Goal: Task Accomplishment & Management: Use online tool/utility

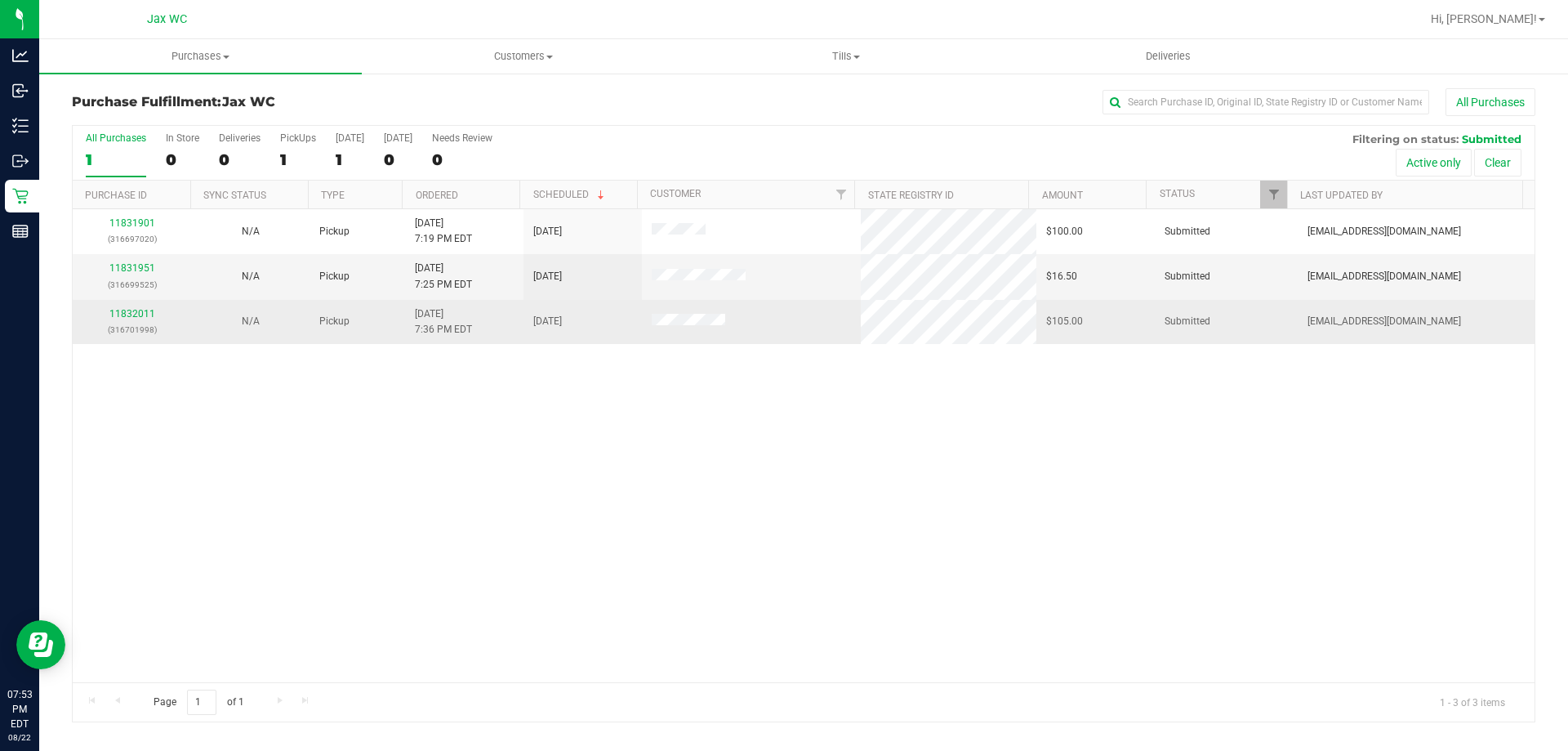
click at [131, 319] on div "11832011 (316701998)" at bounding box center [132, 322] width 99 height 31
click at [131, 314] on link "11832011" at bounding box center [132, 313] width 46 height 11
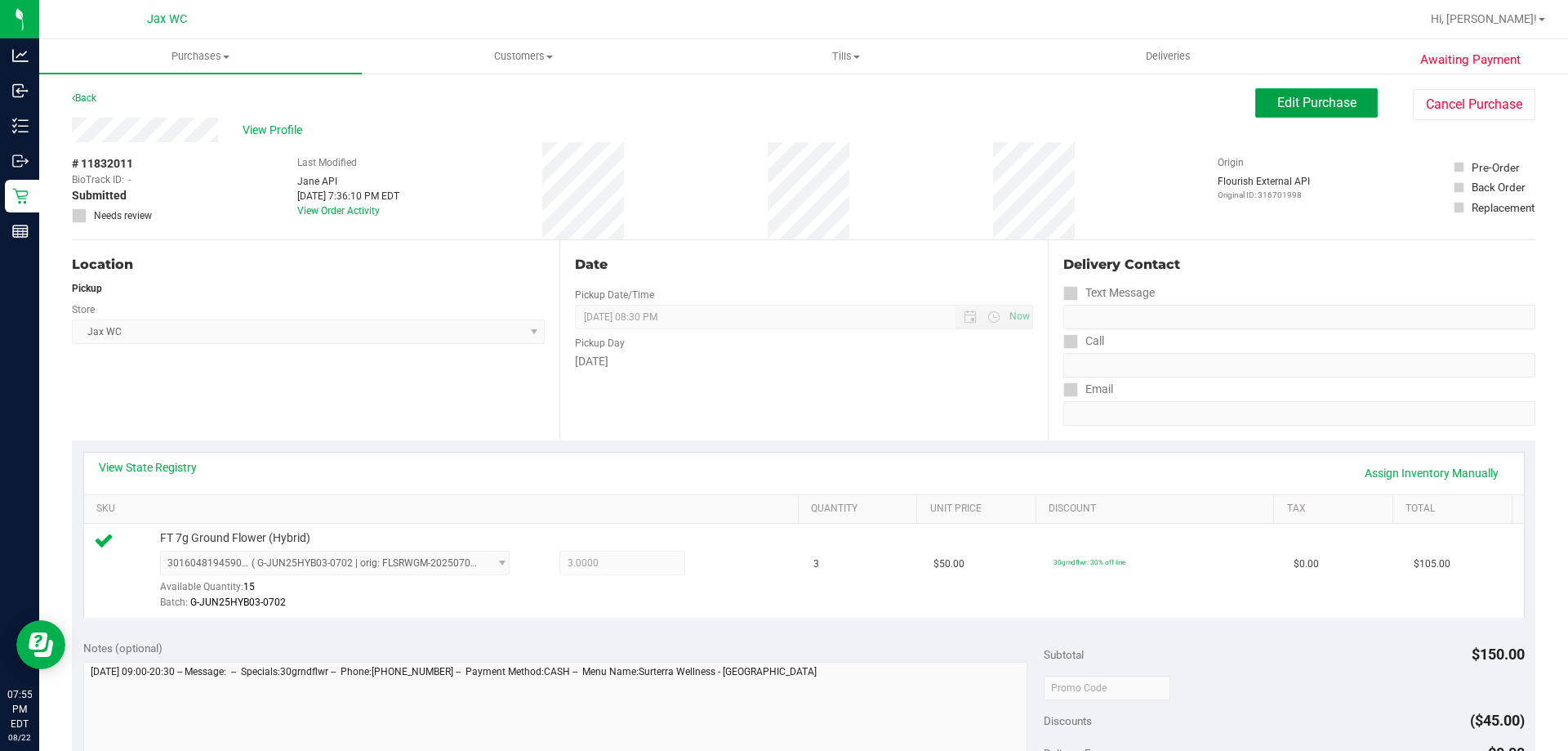
click at [1295, 113] on button "Edit Purchase" at bounding box center [1316, 102] width 123 height 29
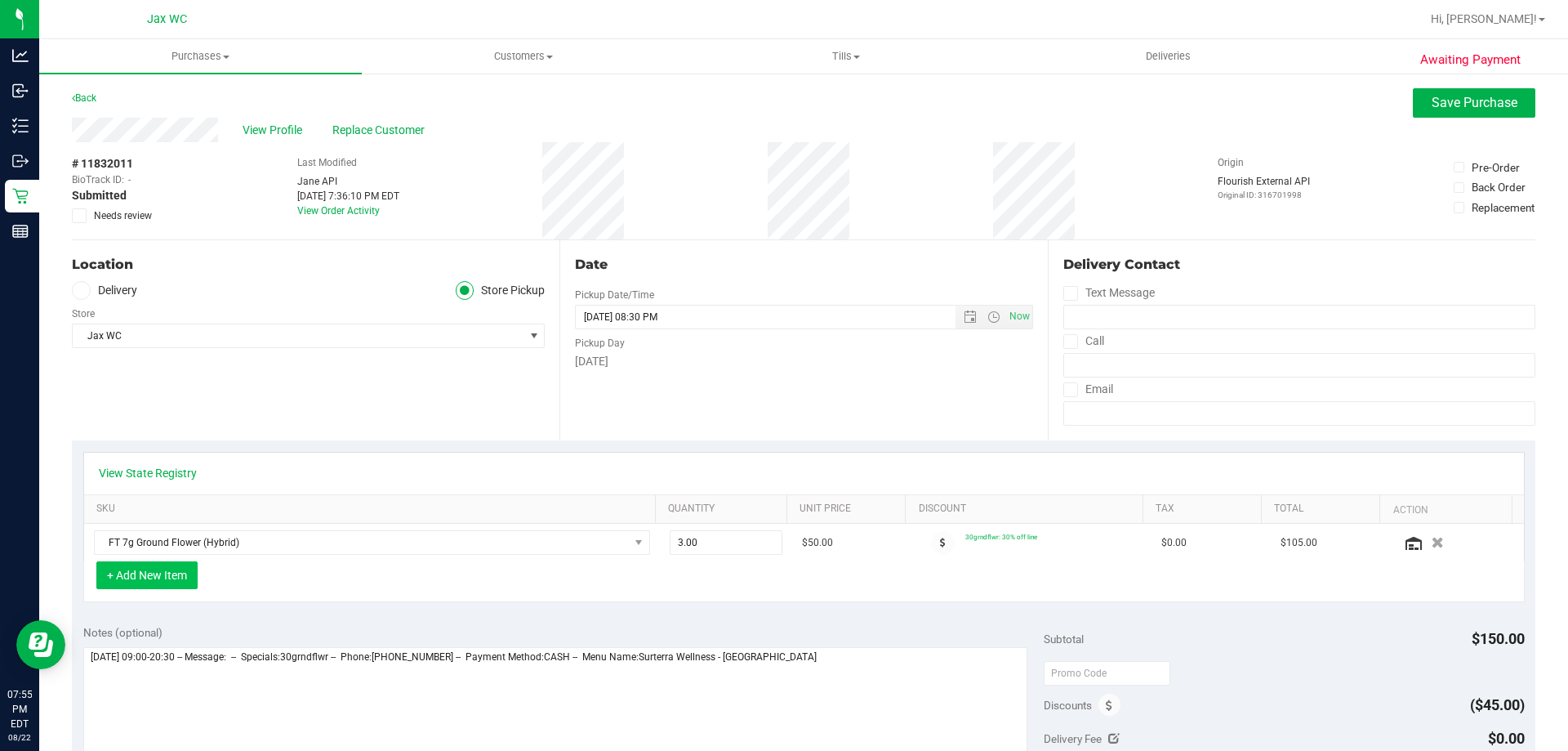
click at [183, 577] on button "+ Add New Item" at bounding box center [147, 575] width 102 height 28
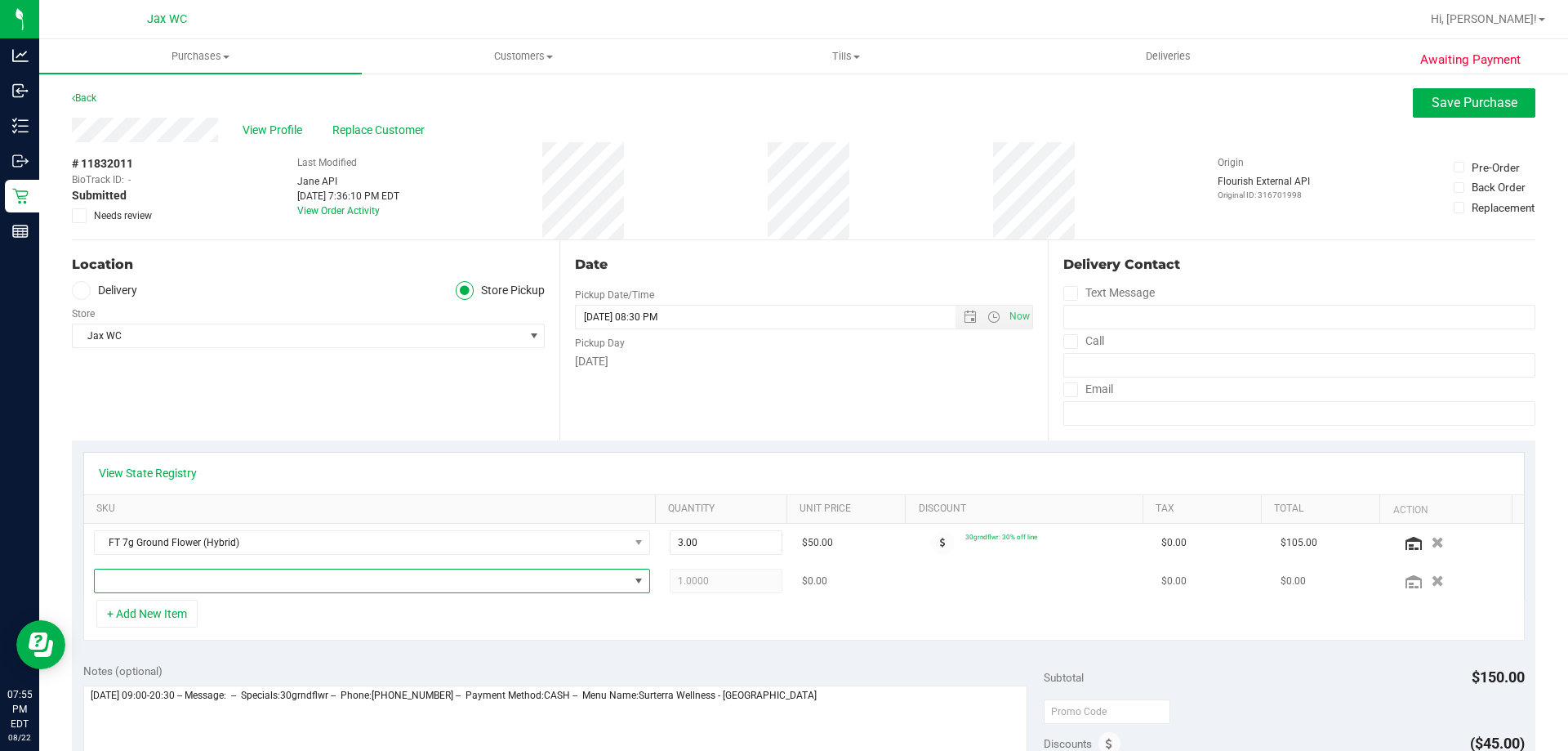
click at [224, 586] on span "NO DATA FOUND" at bounding box center [362, 580] width 534 height 23
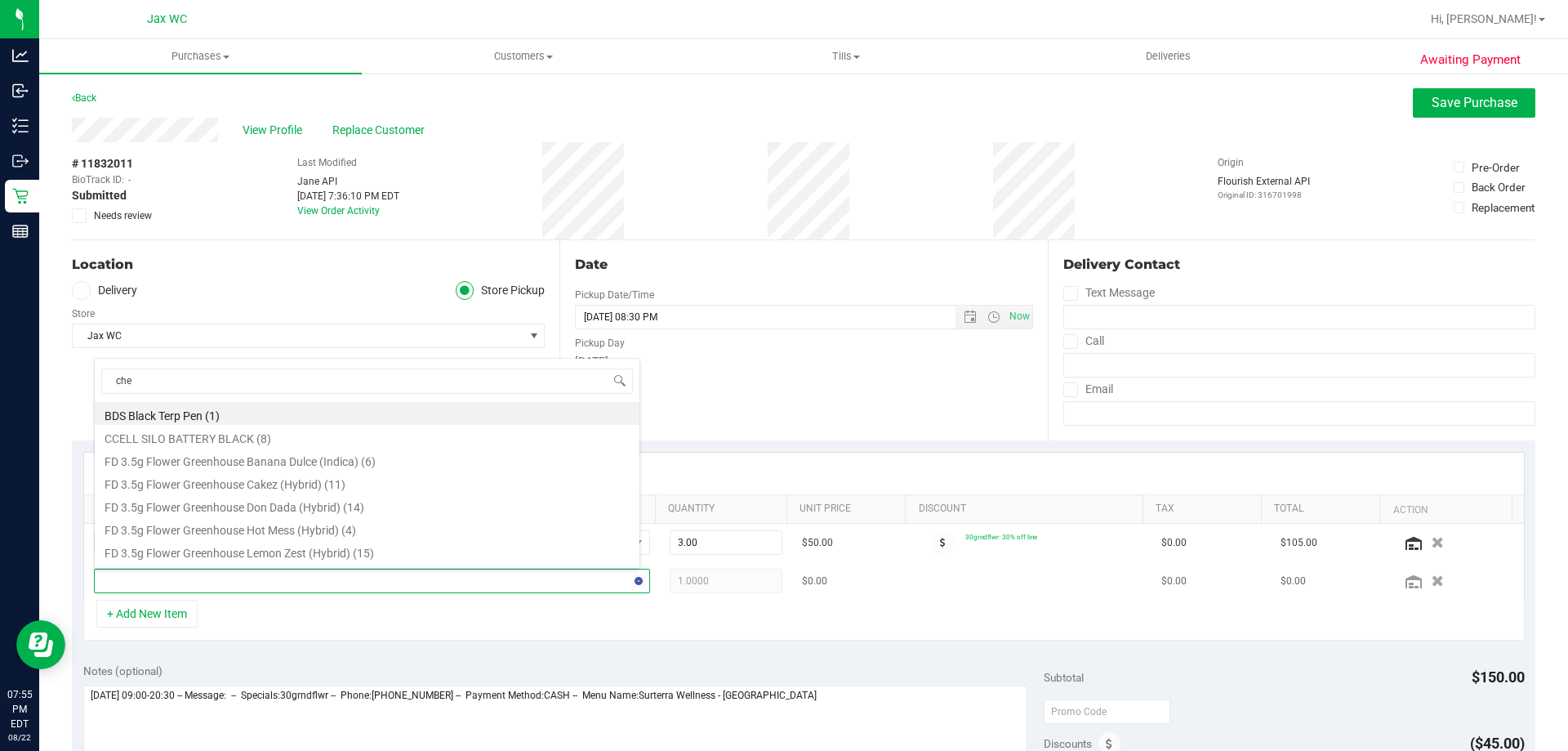
type input "chew"
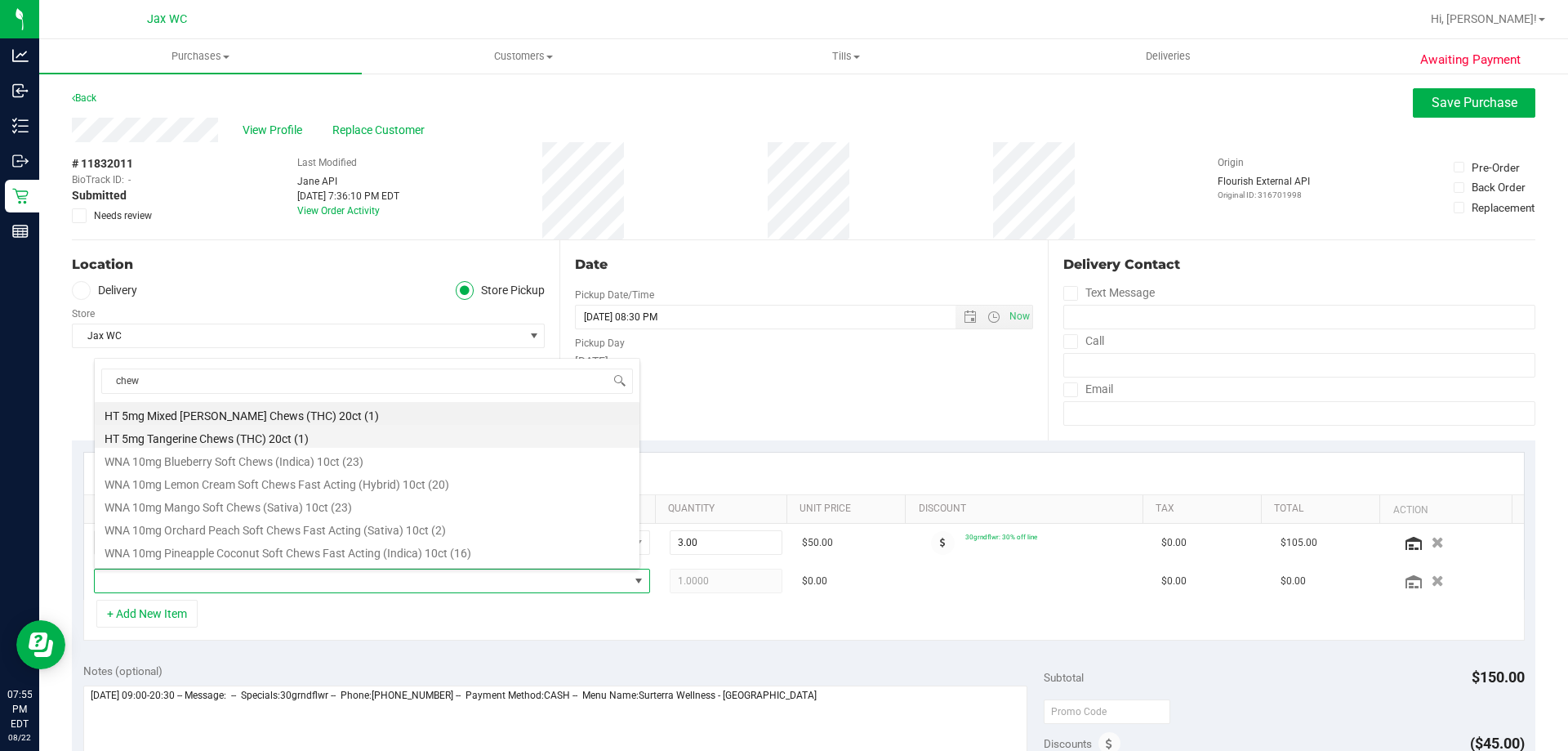
click at [287, 435] on li "HT 5mg Tangerine Chews (THC) 20ct (1)" at bounding box center [367, 436] width 544 height 23
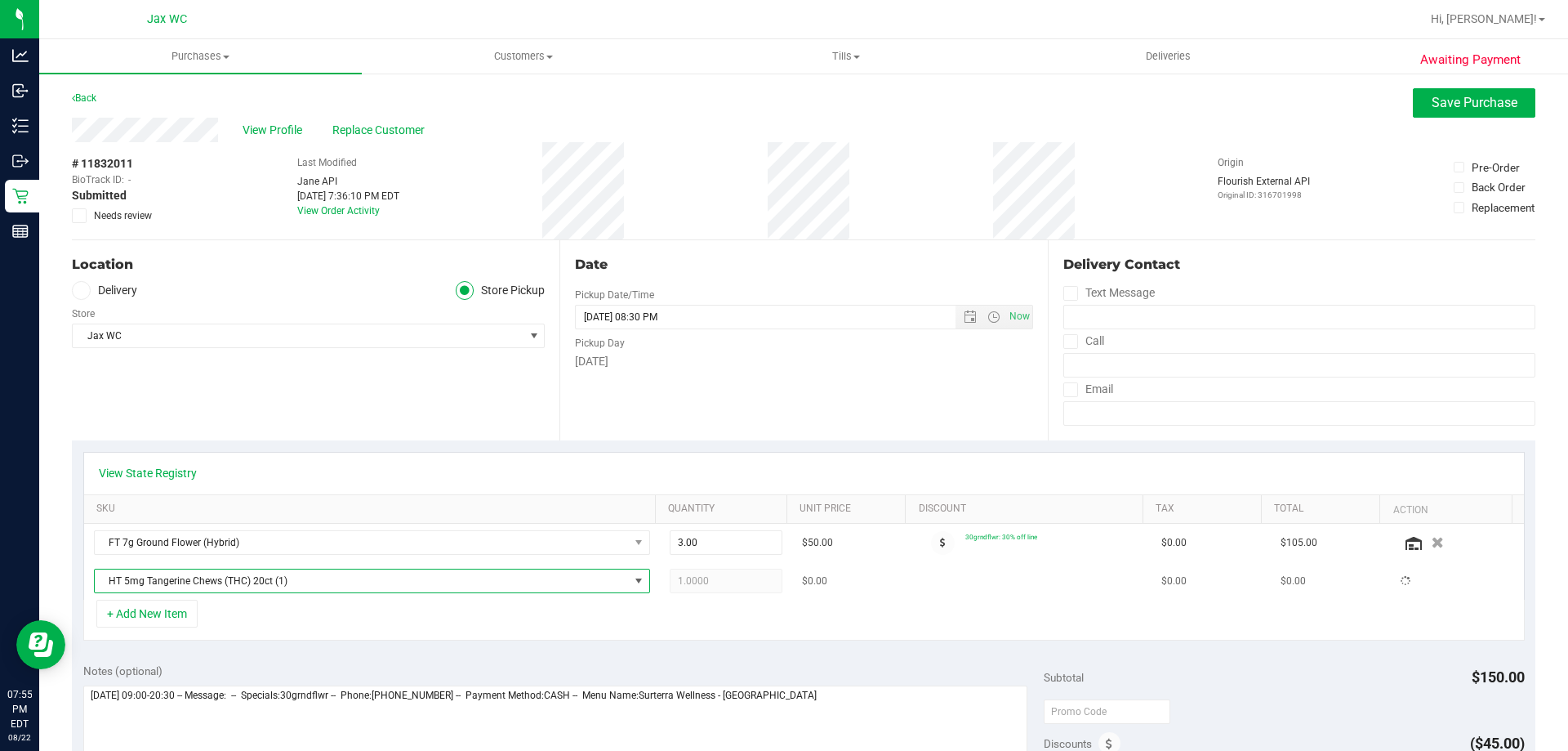
drag, startPoint x: 570, startPoint y: 612, endPoint x: 622, endPoint y: 594, distance: 55.0
click at [571, 612] on div "+ Add New Item" at bounding box center [804, 620] width 1442 height 41
click at [1473, 97] on span "Save Purchase" at bounding box center [1474, 102] width 86 height 15
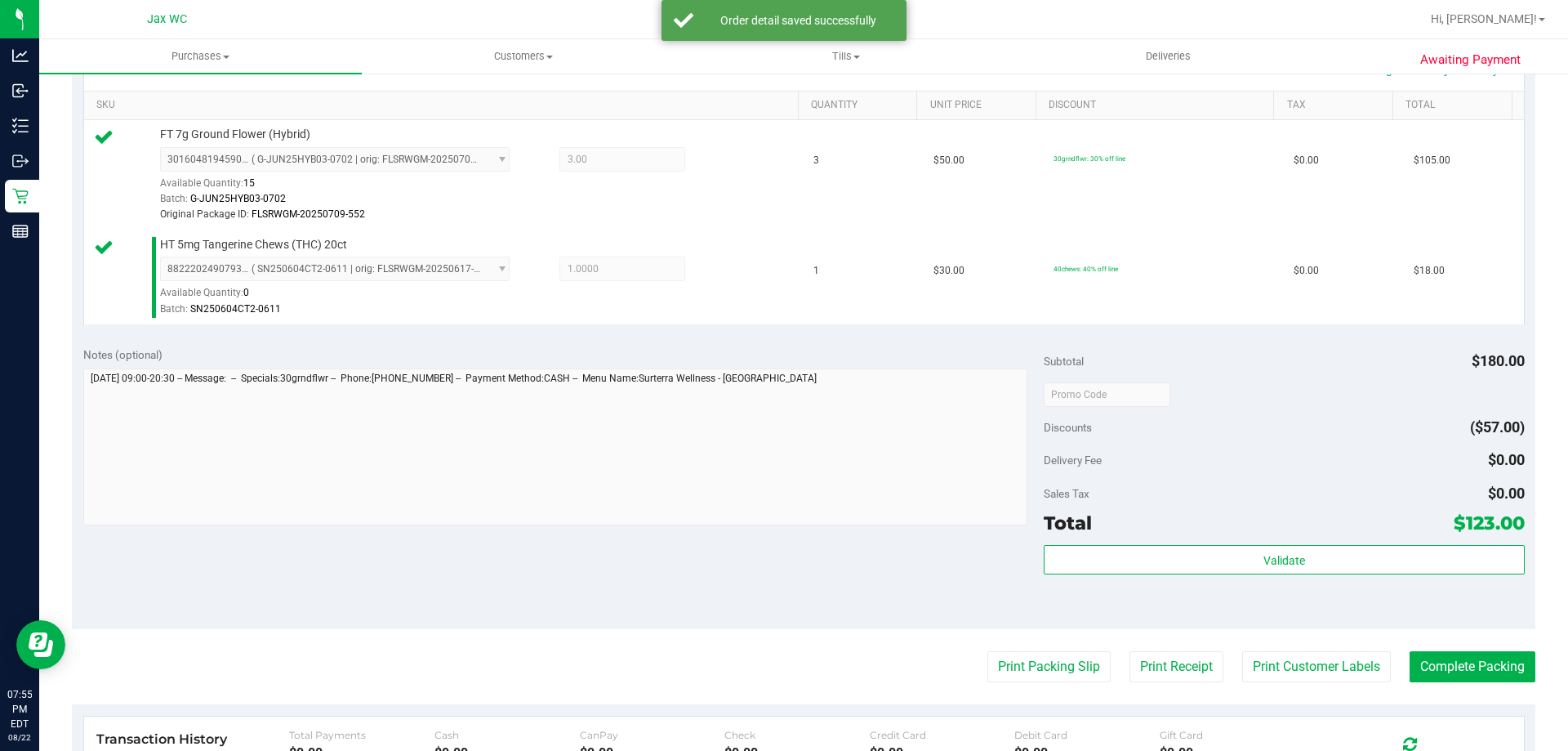
scroll to position [409, 0]
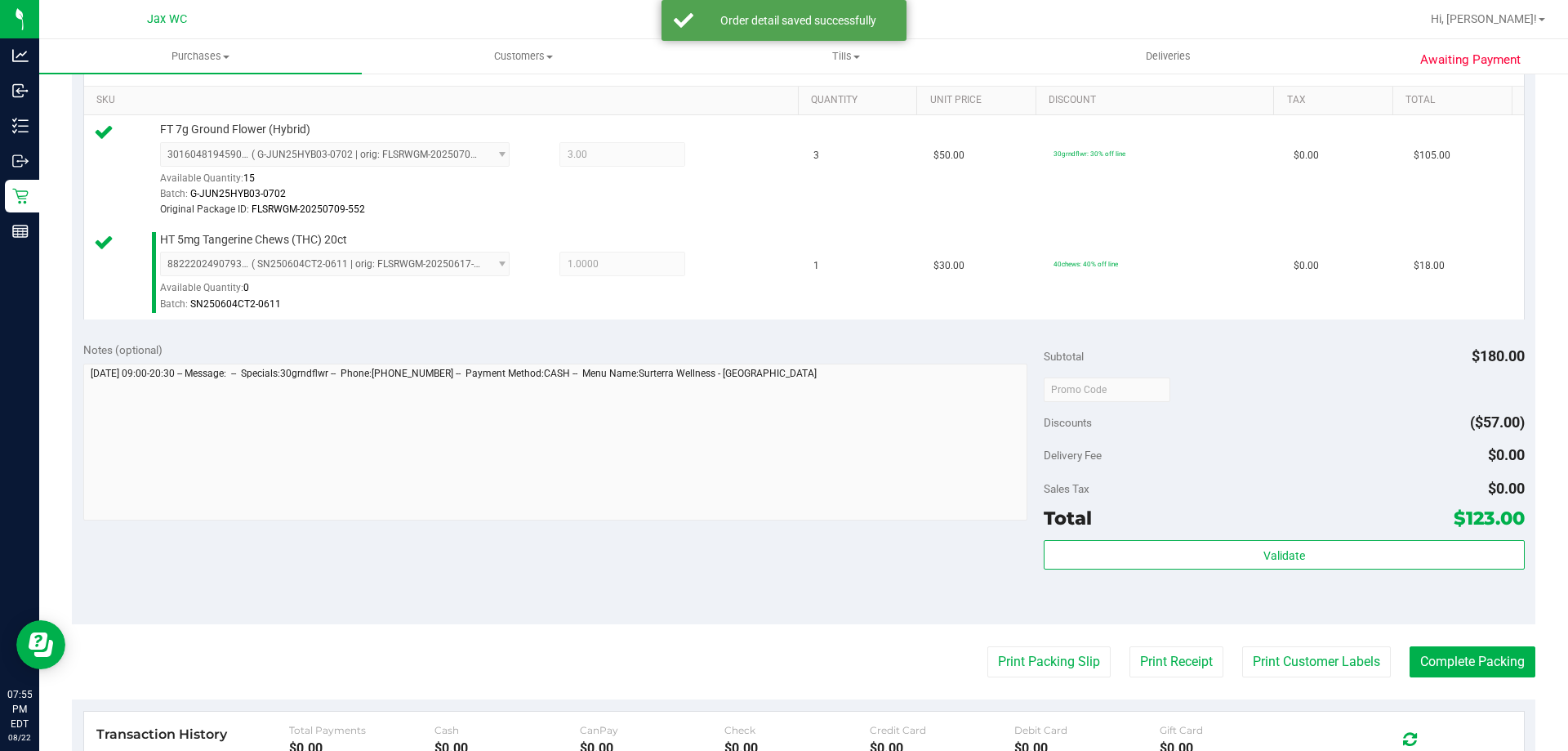
click at [1326, 537] on div "Subtotal $180.00 Discounts ($57.00) Delivery Fee $0.00 Sales Tax $0.00 Total $1…" at bounding box center [1283, 477] width 480 height 272
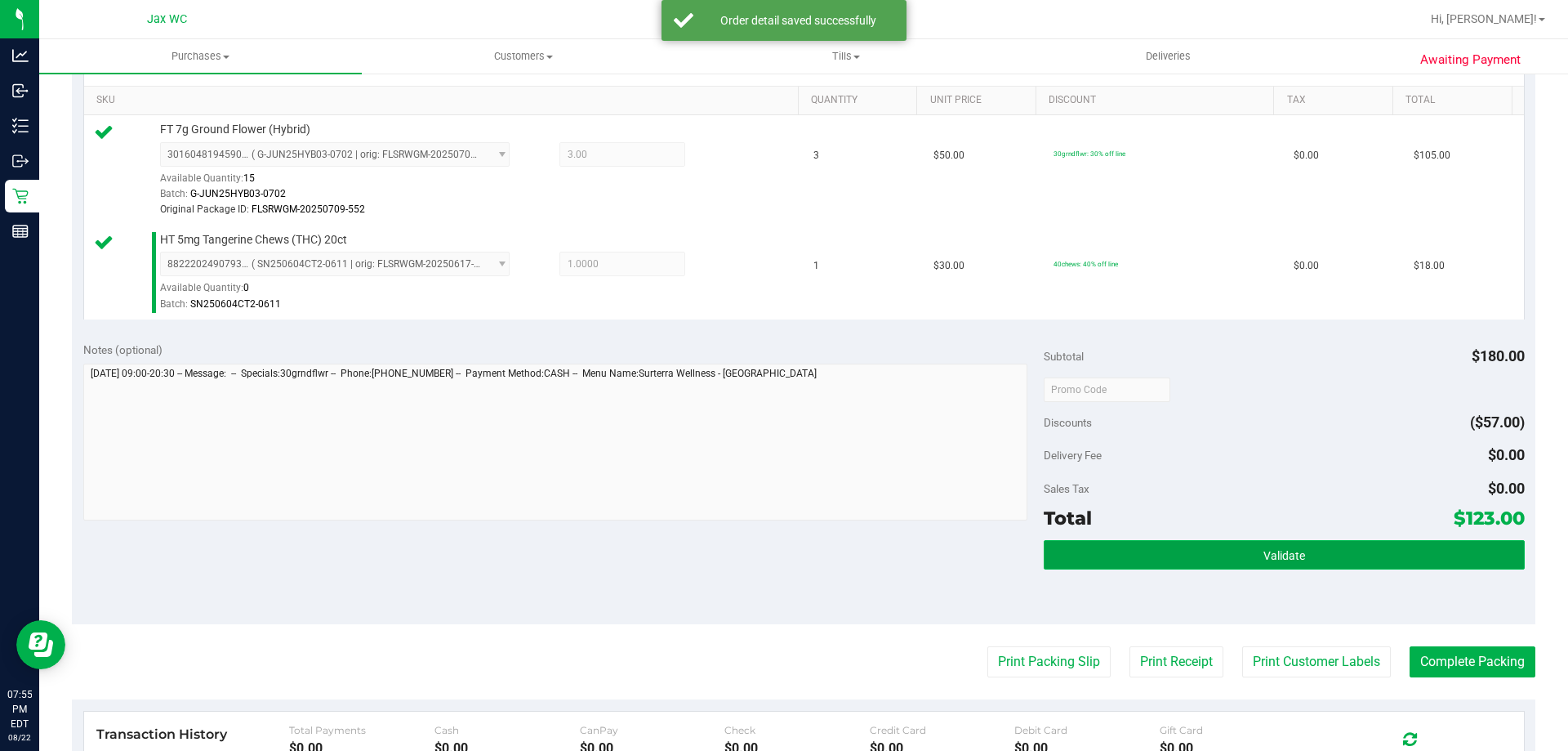
click at [1311, 544] on button "Validate" at bounding box center [1283, 555] width 480 height 29
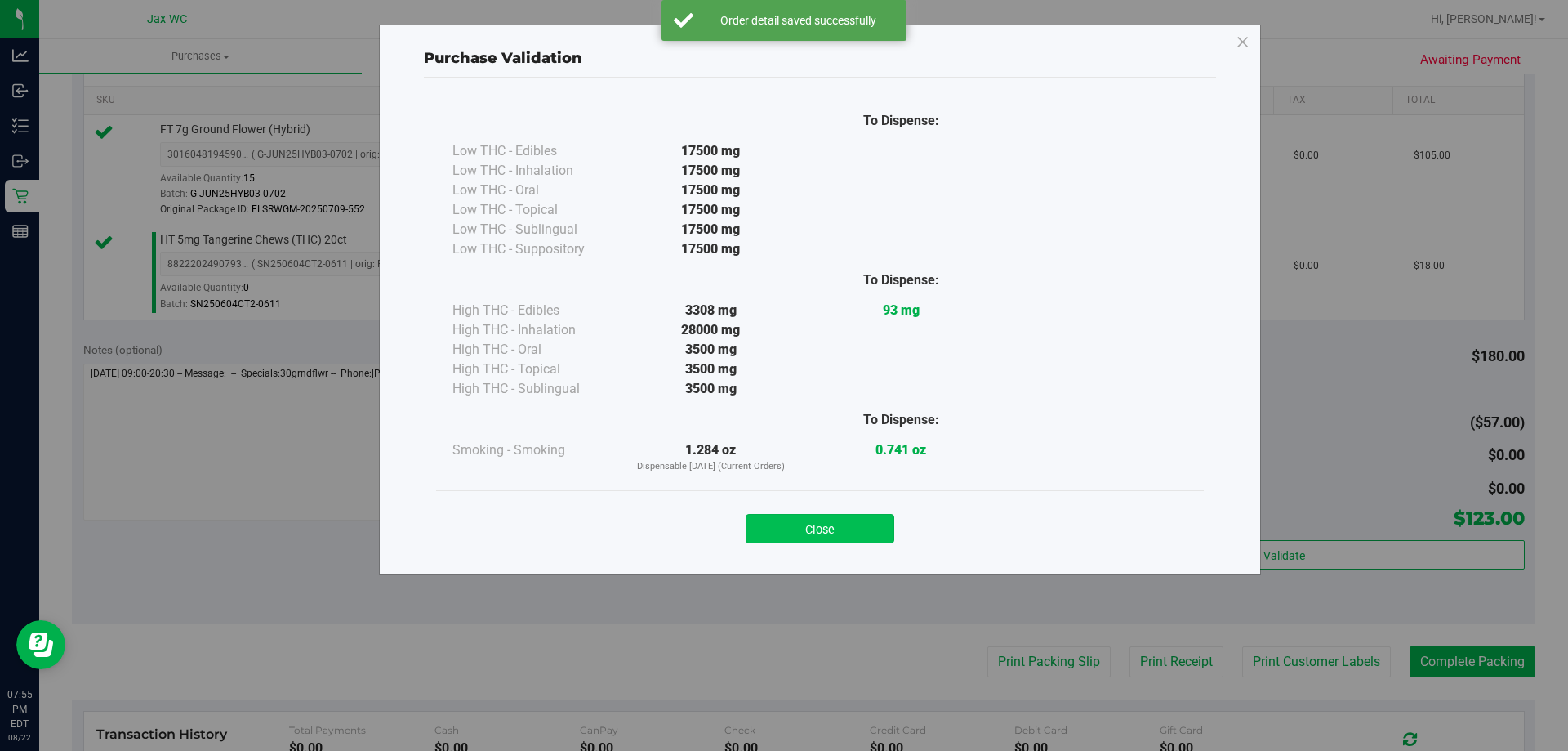
click at [806, 526] on button "Close" at bounding box center [820, 528] width 148 height 29
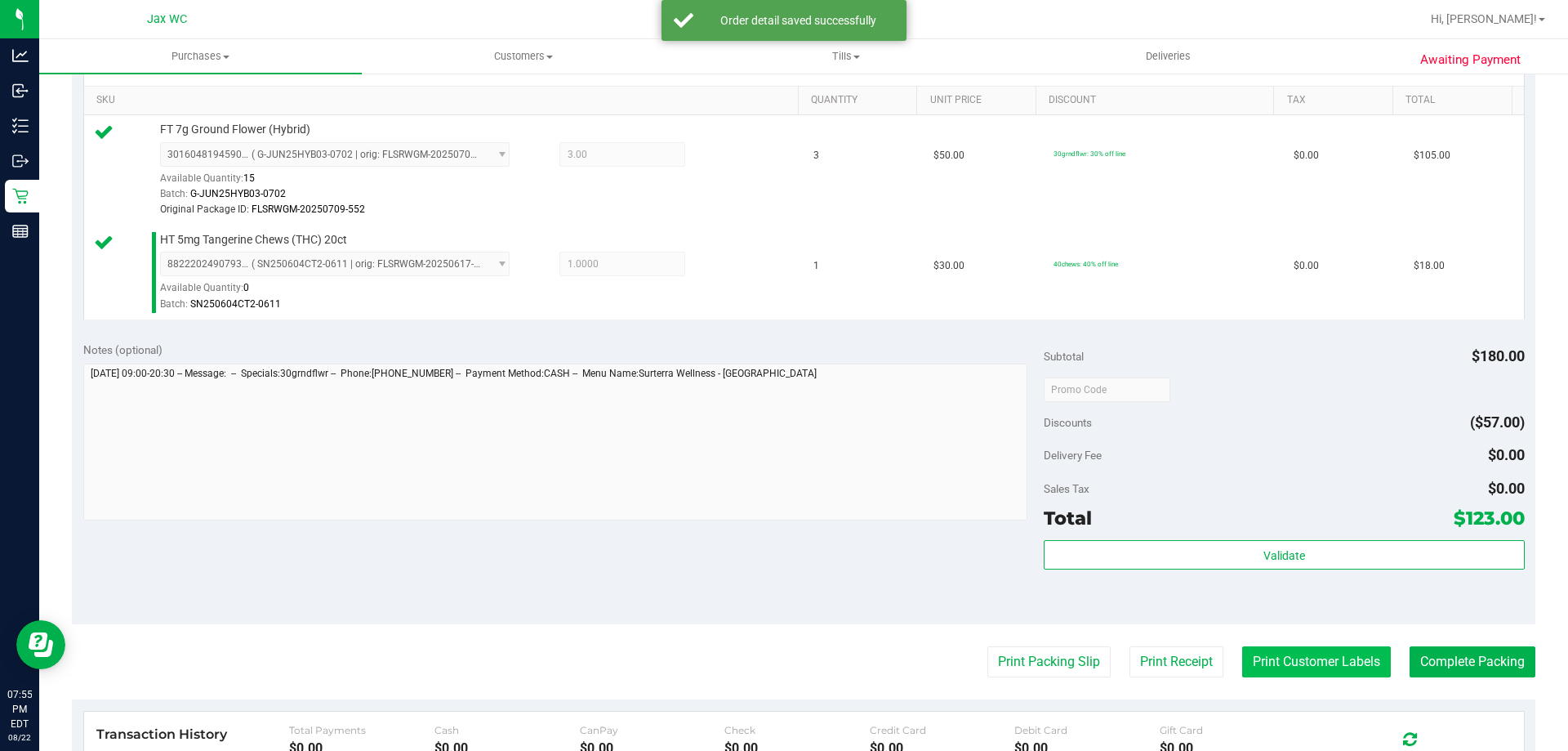
click at [1258, 655] on button "Print Customer Labels" at bounding box center [1316, 661] width 148 height 31
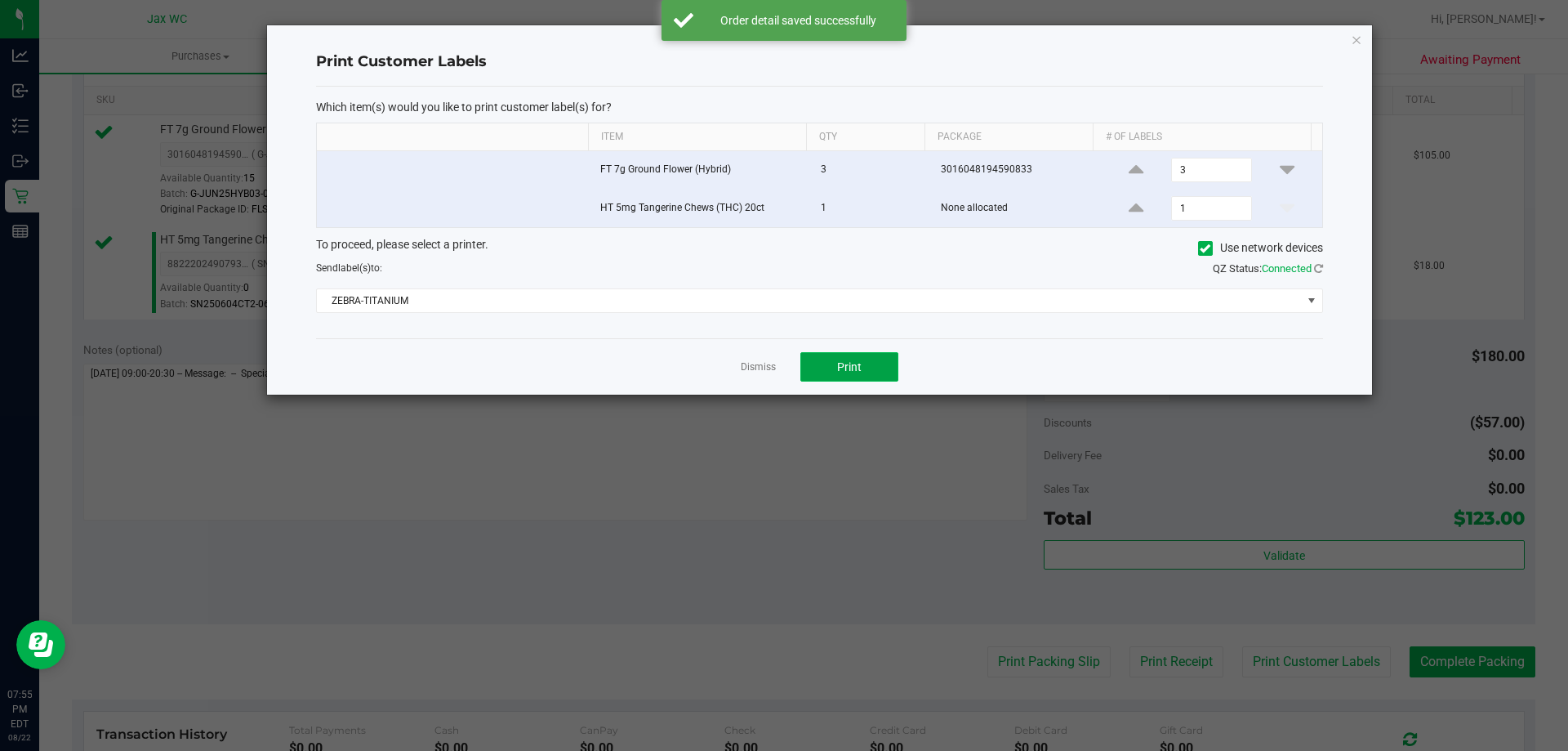
click at [862, 363] on button "Print" at bounding box center [849, 367] width 98 height 29
click at [1357, 44] on icon "button" at bounding box center [1356, 38] width 11 height 20
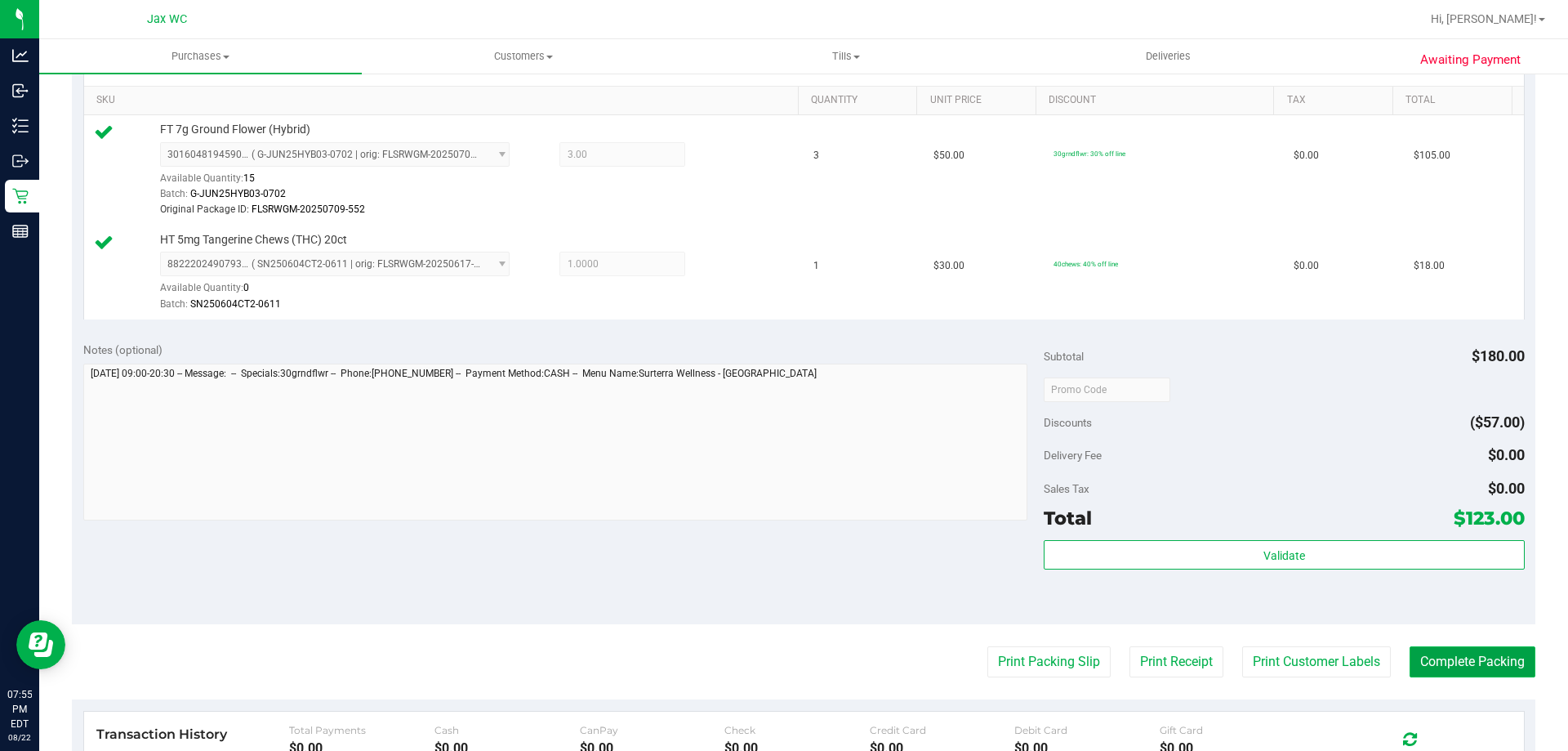
click at [1437, 661] on button "Complete Packing" at bounding box center [1472, 661] width 125 height 31
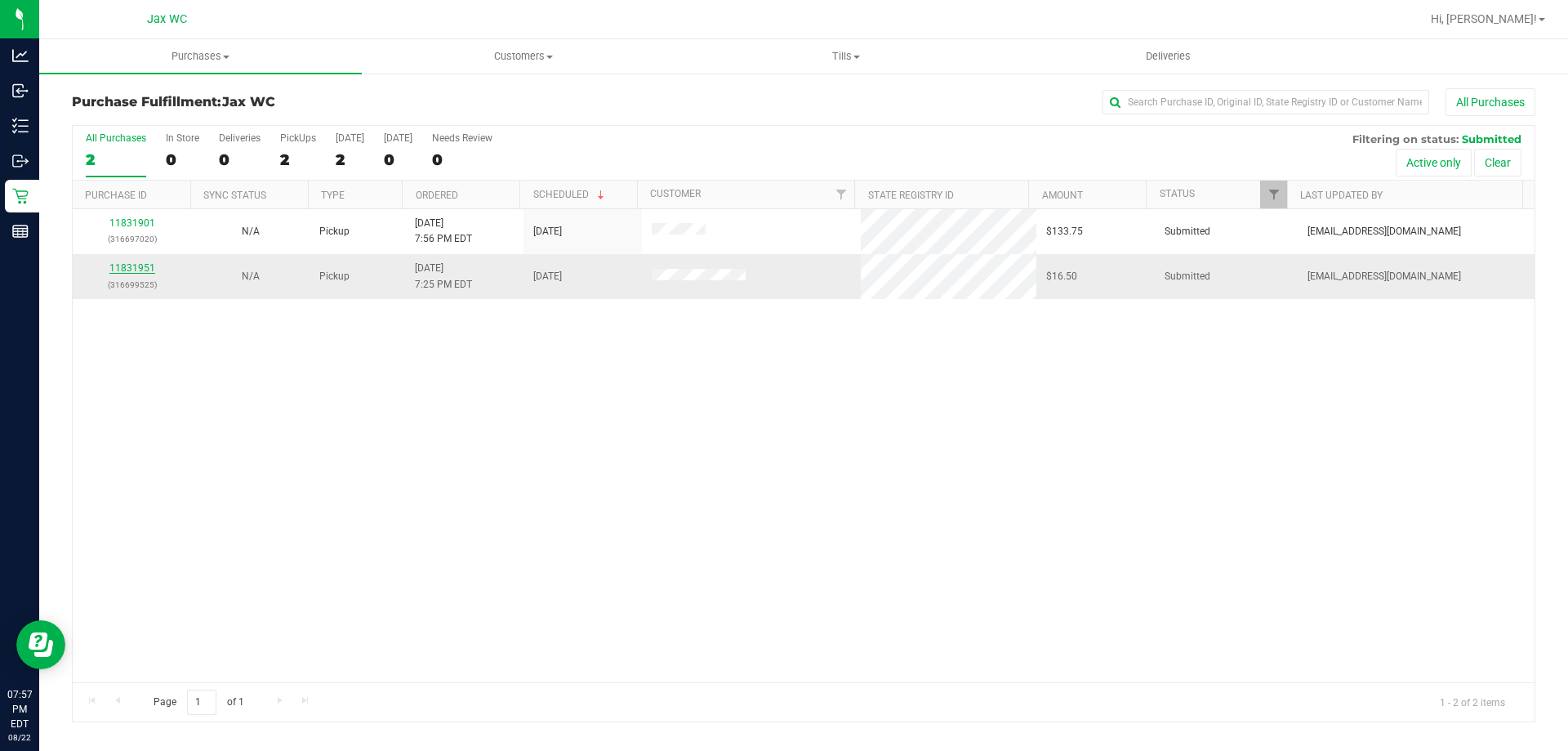
click at [148, 273] on link "11831951" at bounding box center [132, 267] width 46 height 11
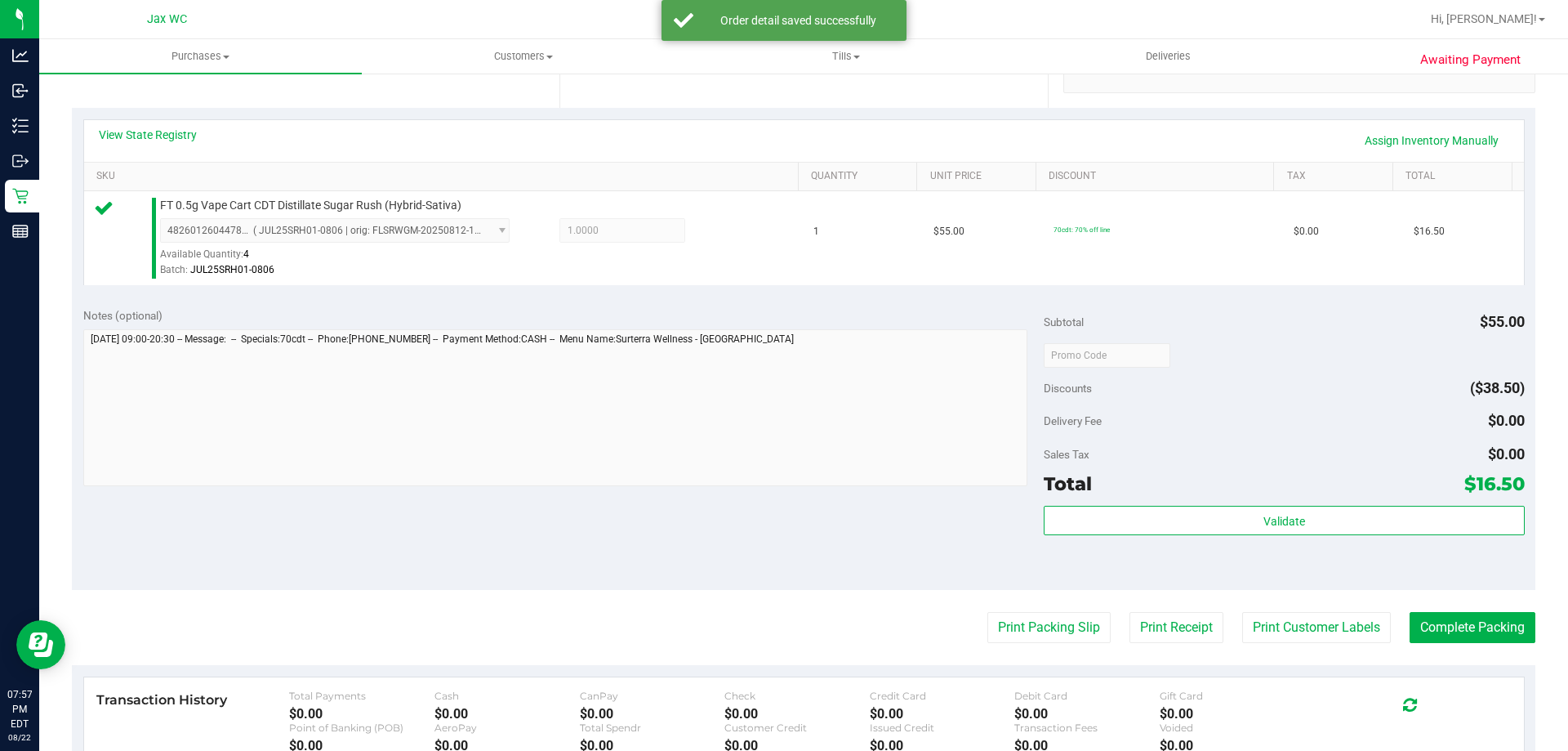
scroll to position [490, 0]
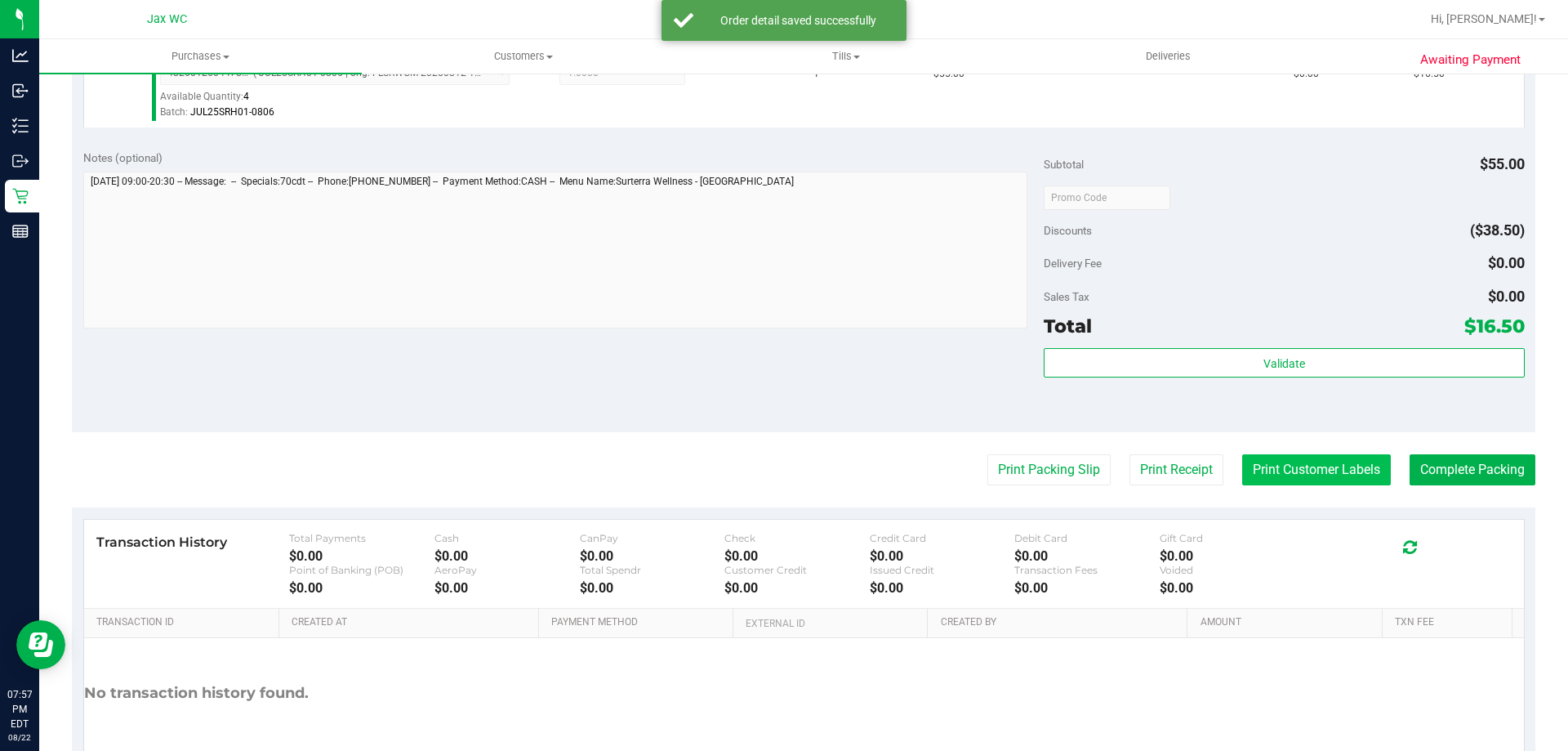
click at [1280, 464] on button "Print Customer Labels" at bounding box center [1316, 469] width 148 height 31
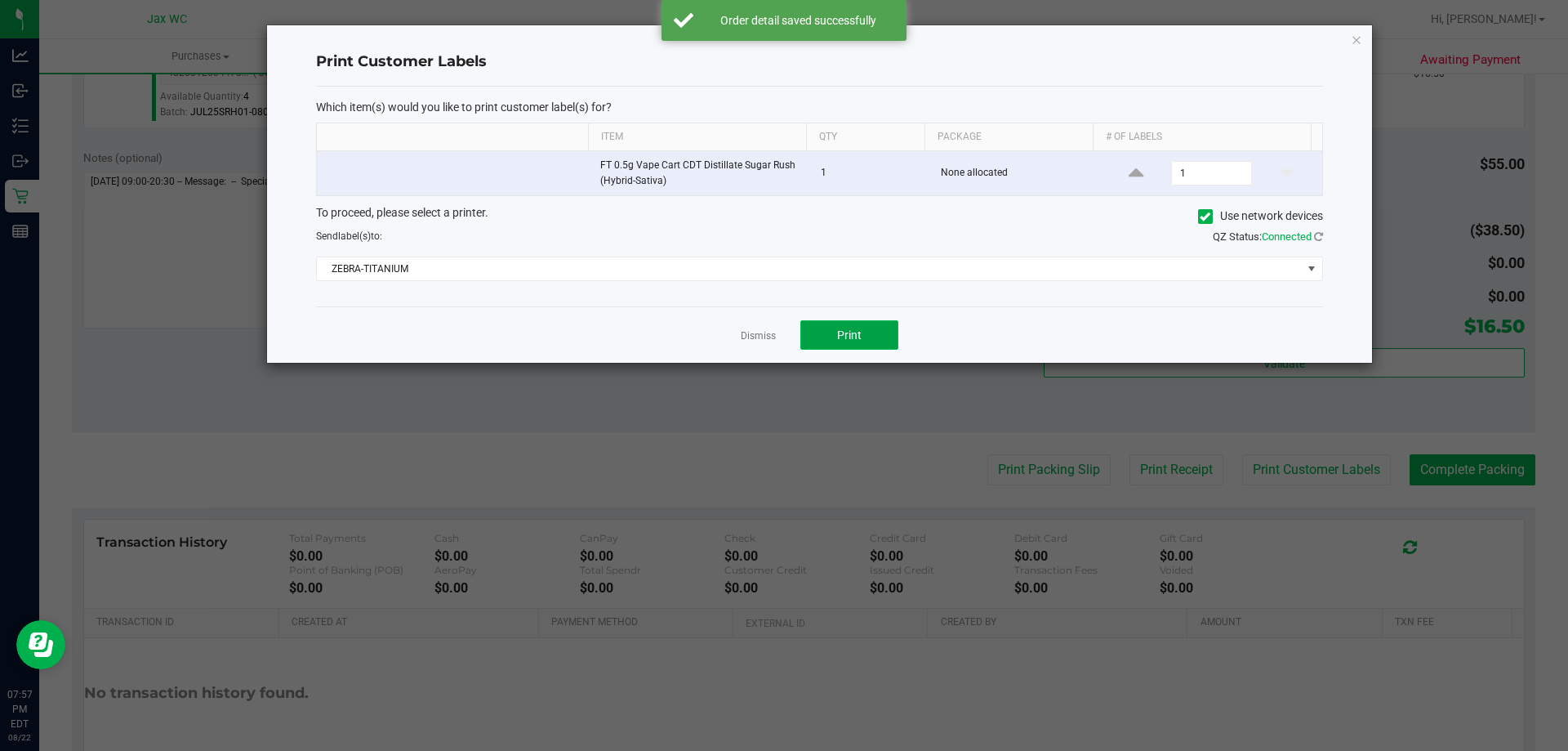
click at [845, 337] on span "Print" at bounding box center [849, 335] width 25 height 13
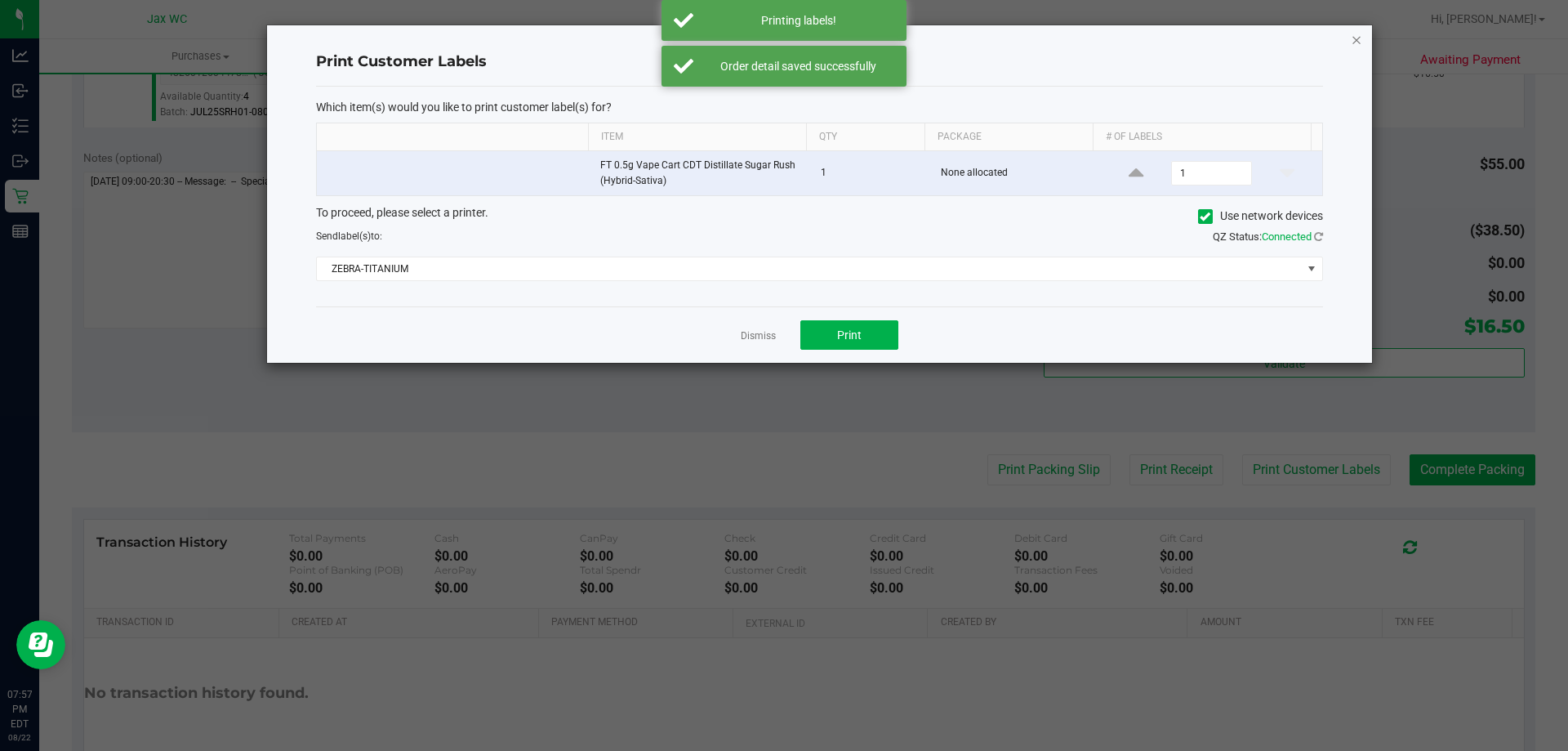
click at [1356, 43] on icon "button" at bounding box center [1356, 38] width 11 height 20
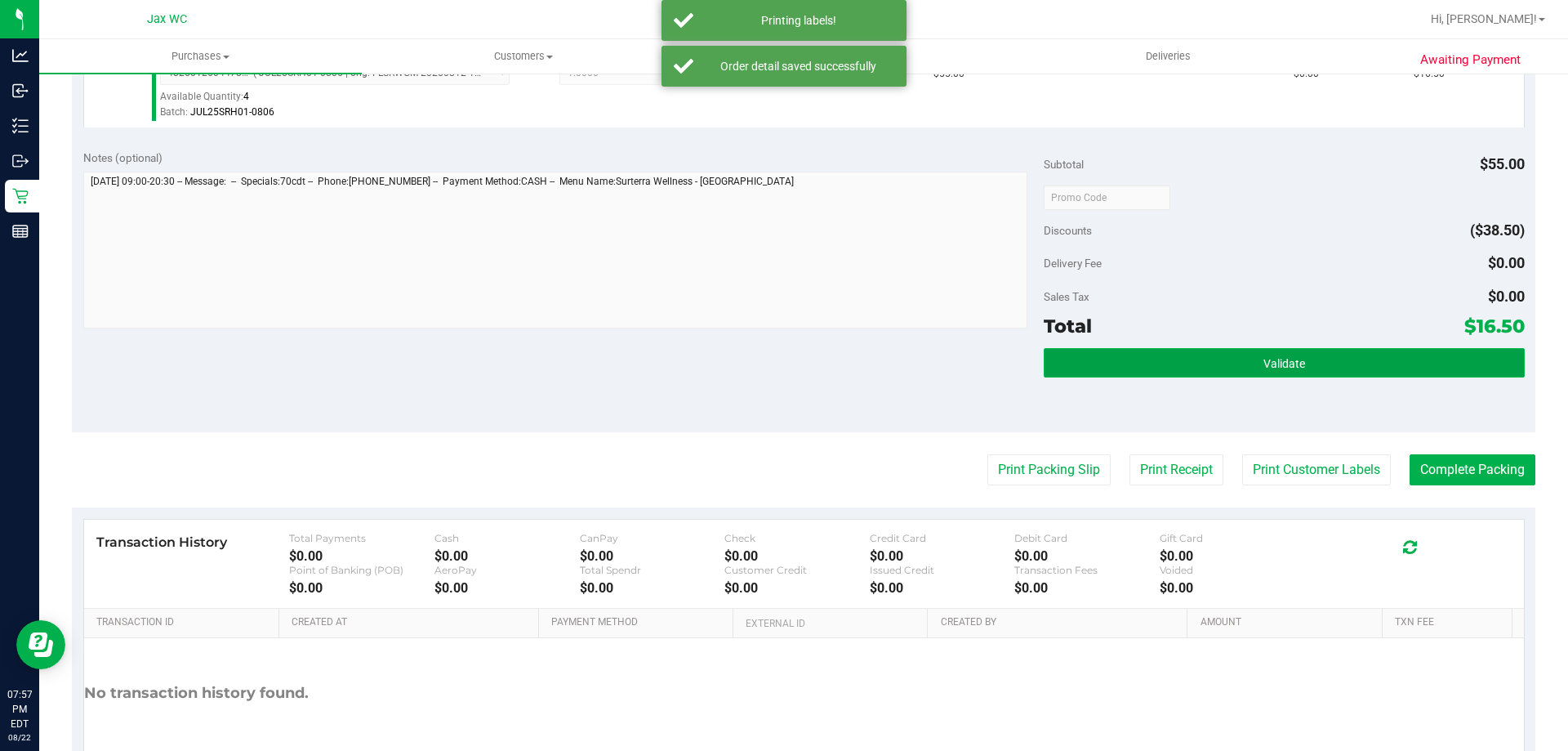
drag, startPoint x: 1411, startPoint y: 364, endPoint x: 1387, endPoint y: 353, distance: 26.4
click at [1409, 363] on button "Validate" at bounding box center [1283, 363] width 480 height 29
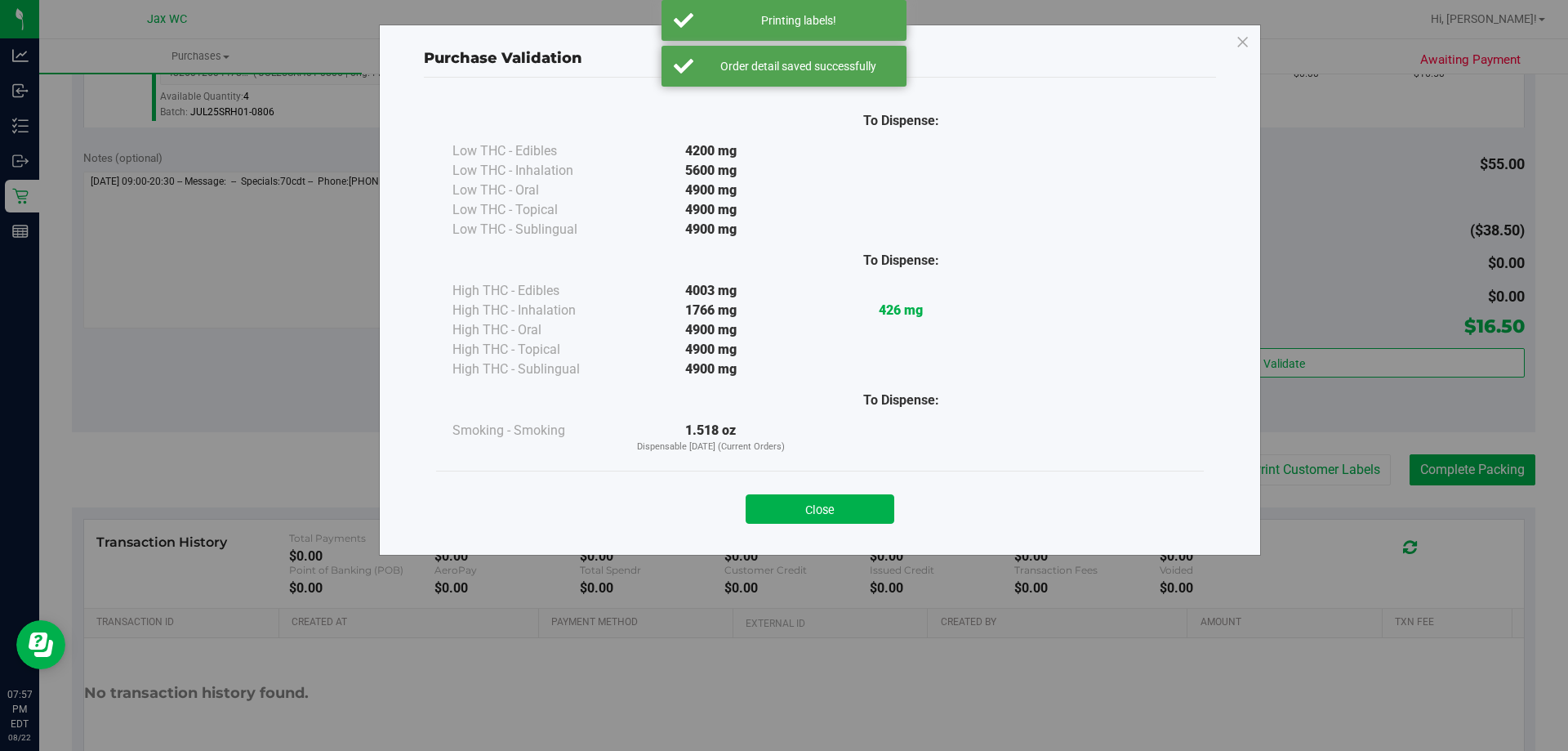
click at [853, 504] on button "Close" at bounding box center [820, 509] width 148 height 29
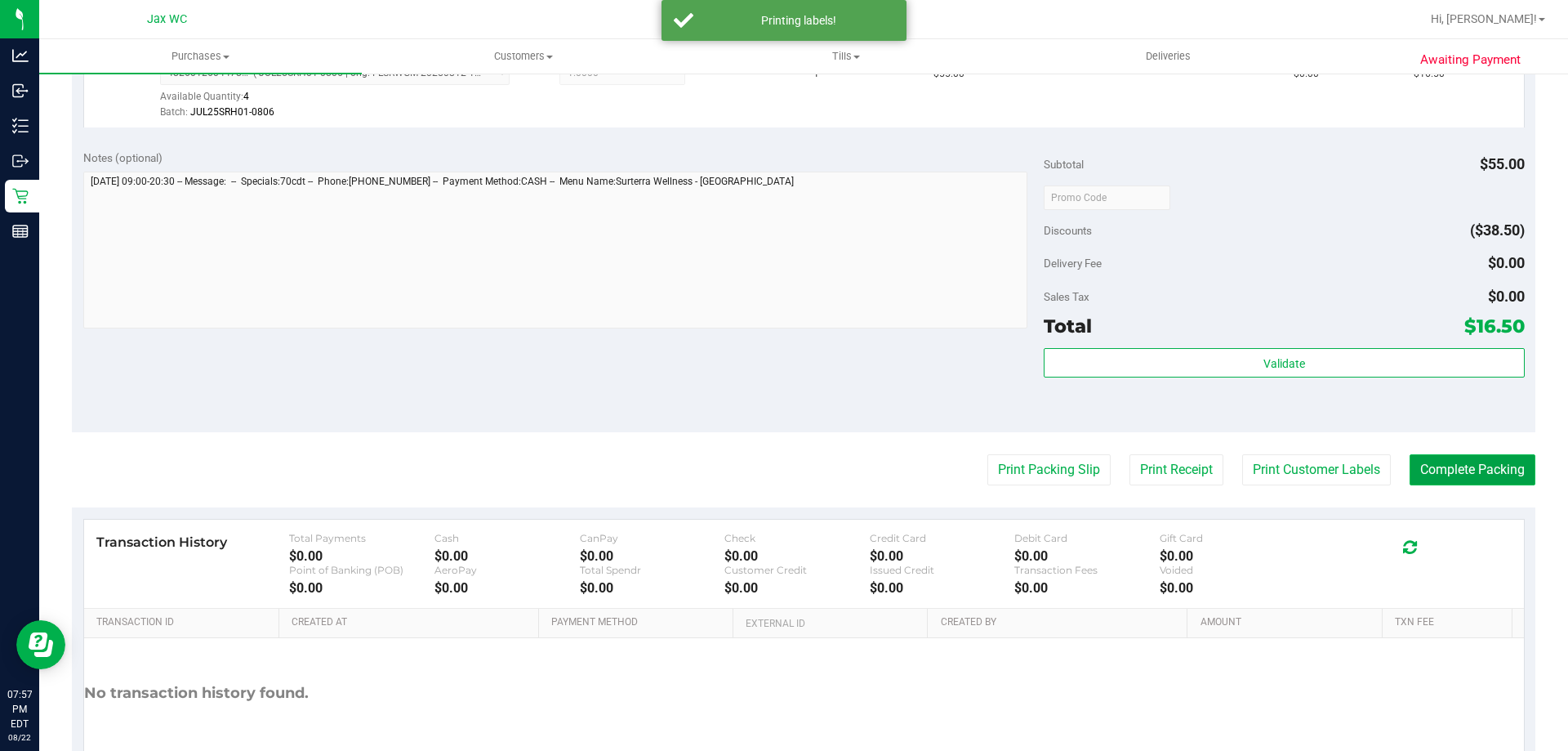
click at [1435, 464] on button "Complete Packing" at bounding box center [1472, 469] width 125 height 31
